Goal: Find specific page/section: Find specific page/section

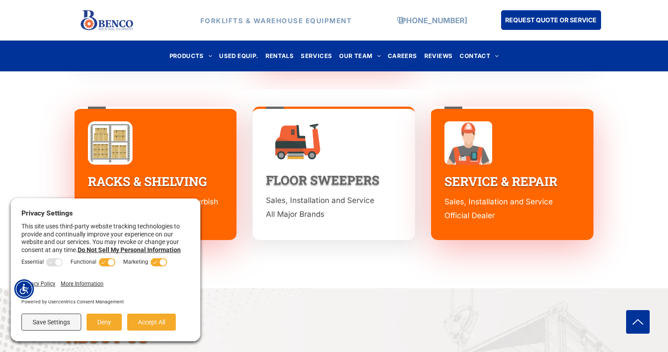
scroll to position [1363, 0]
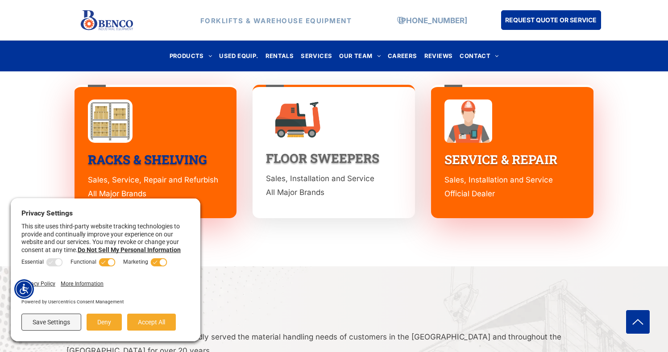
click at [185, 151] on link "RACKS & SHELVING" at bounding box center [147, 159] width 119 height 17
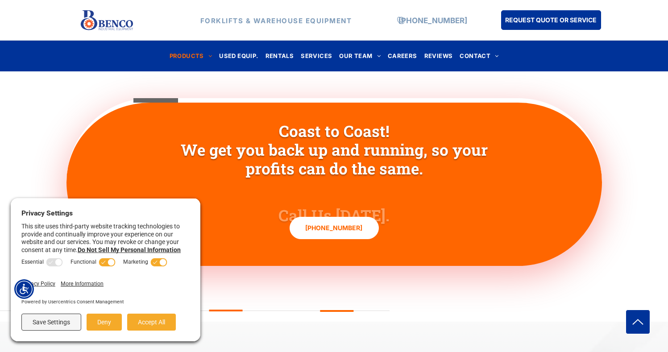
scroll to position [2678, 0]
